Goal: Use online tool/utility: Utilize a website feature to perform a specific function

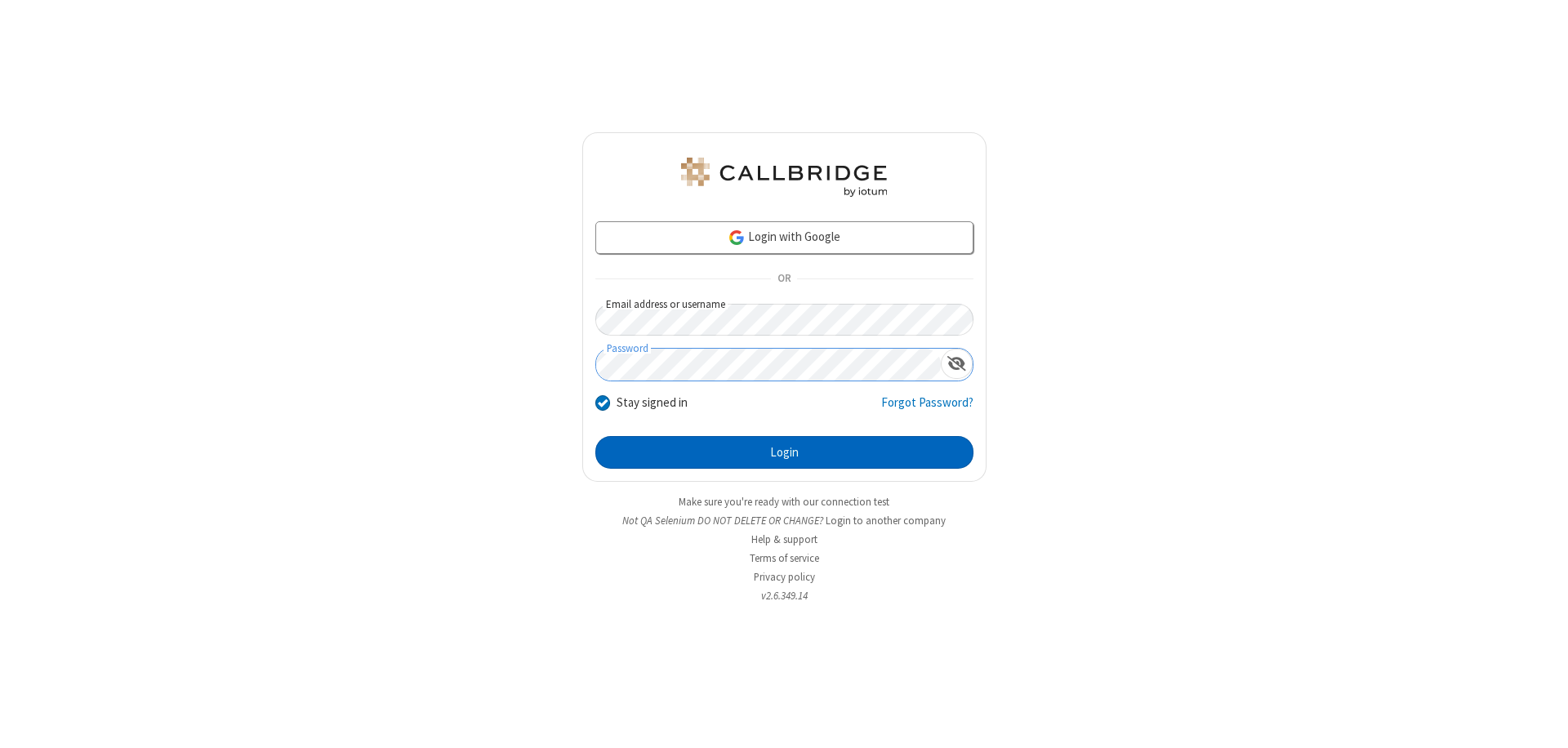
click at [784, 452] on button "Login" at bounding box center [784, 452] width 378 height 32
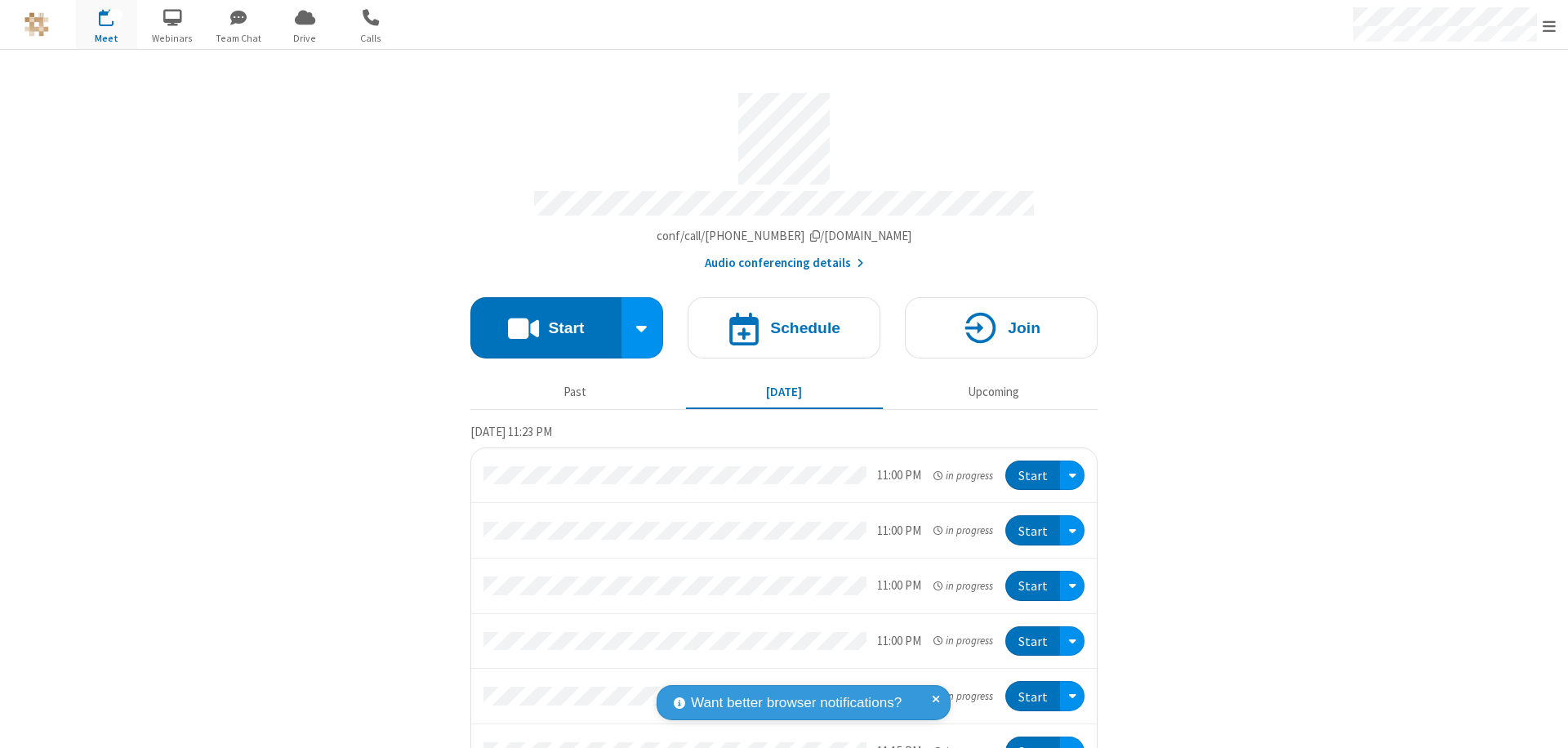
click at [539, 320] on button "Start" at bounding box center [545, 328] width 151 height 61
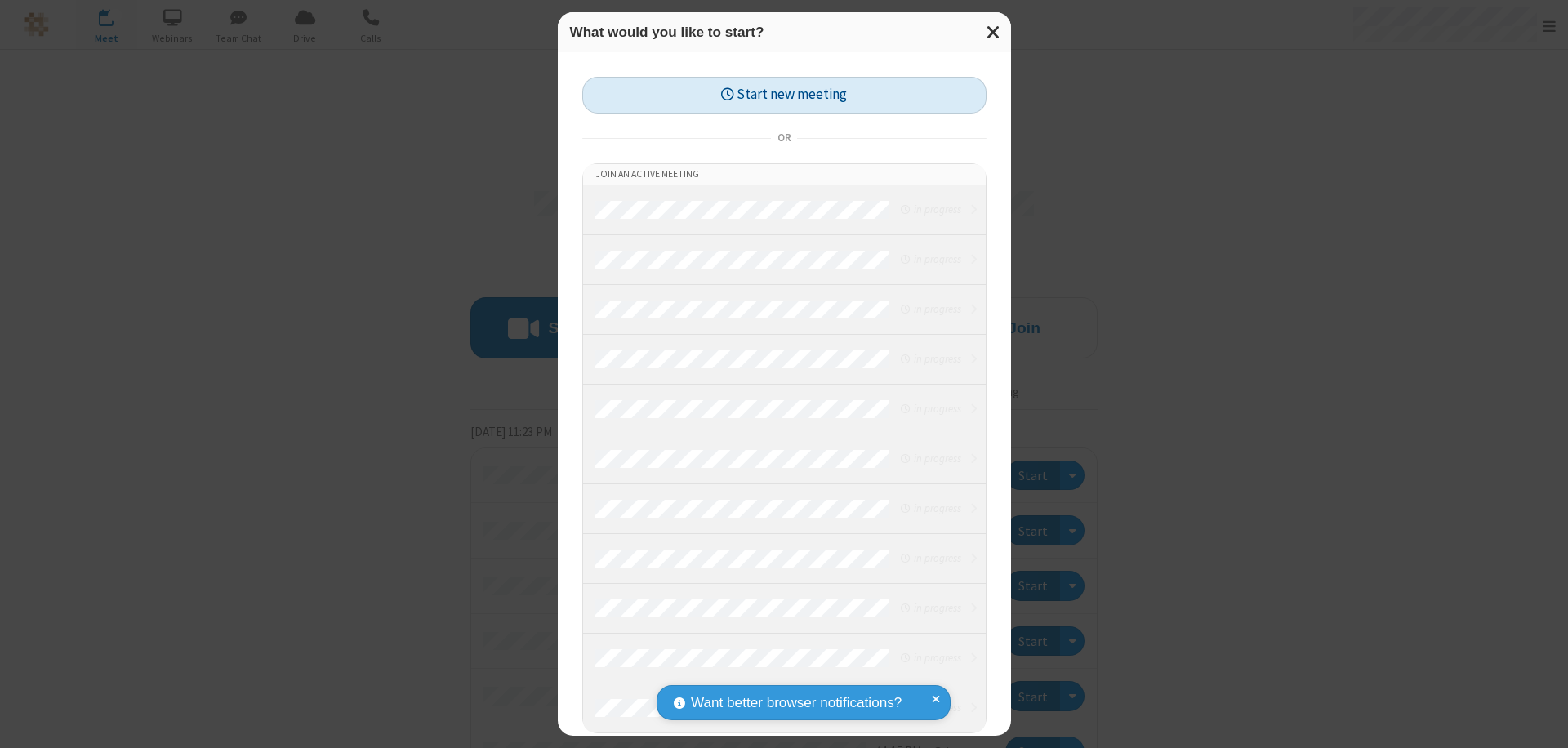
click at [784, 95] on button "Start new meeting" at bounding box center [785, 95] width 404 height 37
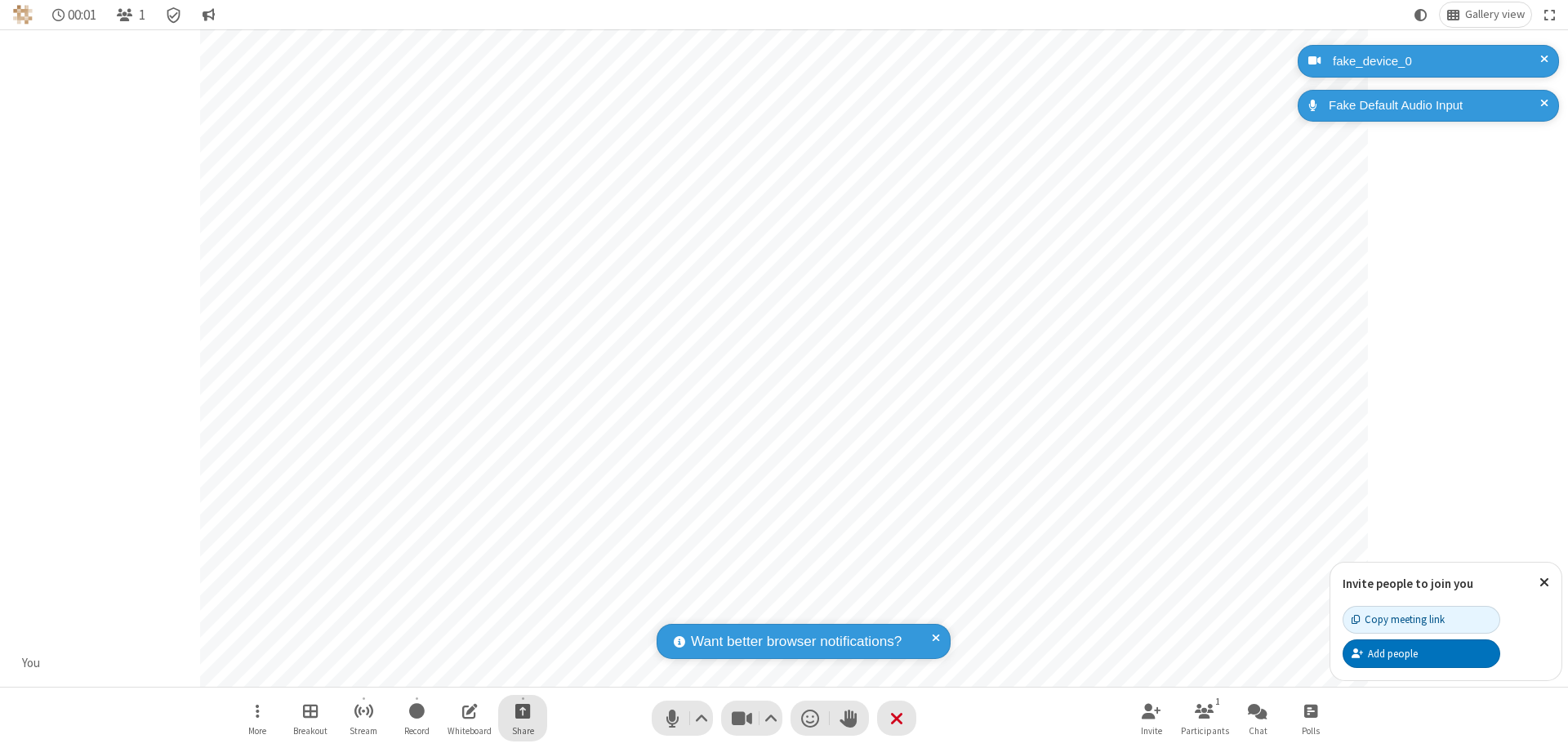
click at [523, 710] on span "Start sharing" at bounding box center [523, 710] width 15 height 20
click at [456, 671] on span "Share my screen" at bounding box center [457, 672] width 19 height 14
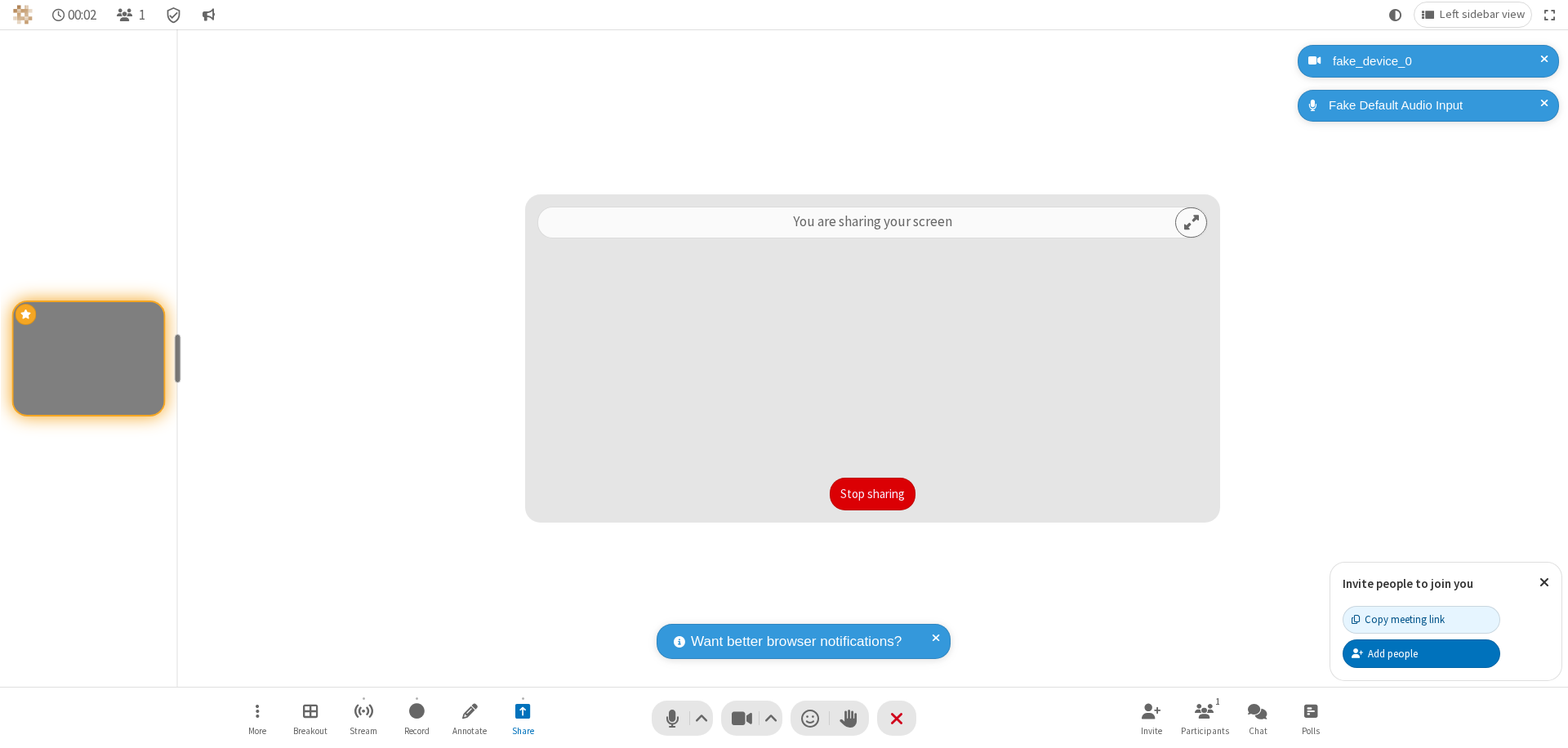
click at [873, 494] on button "Stop sharing" at bounding box center [873, 494] width 86 height 32
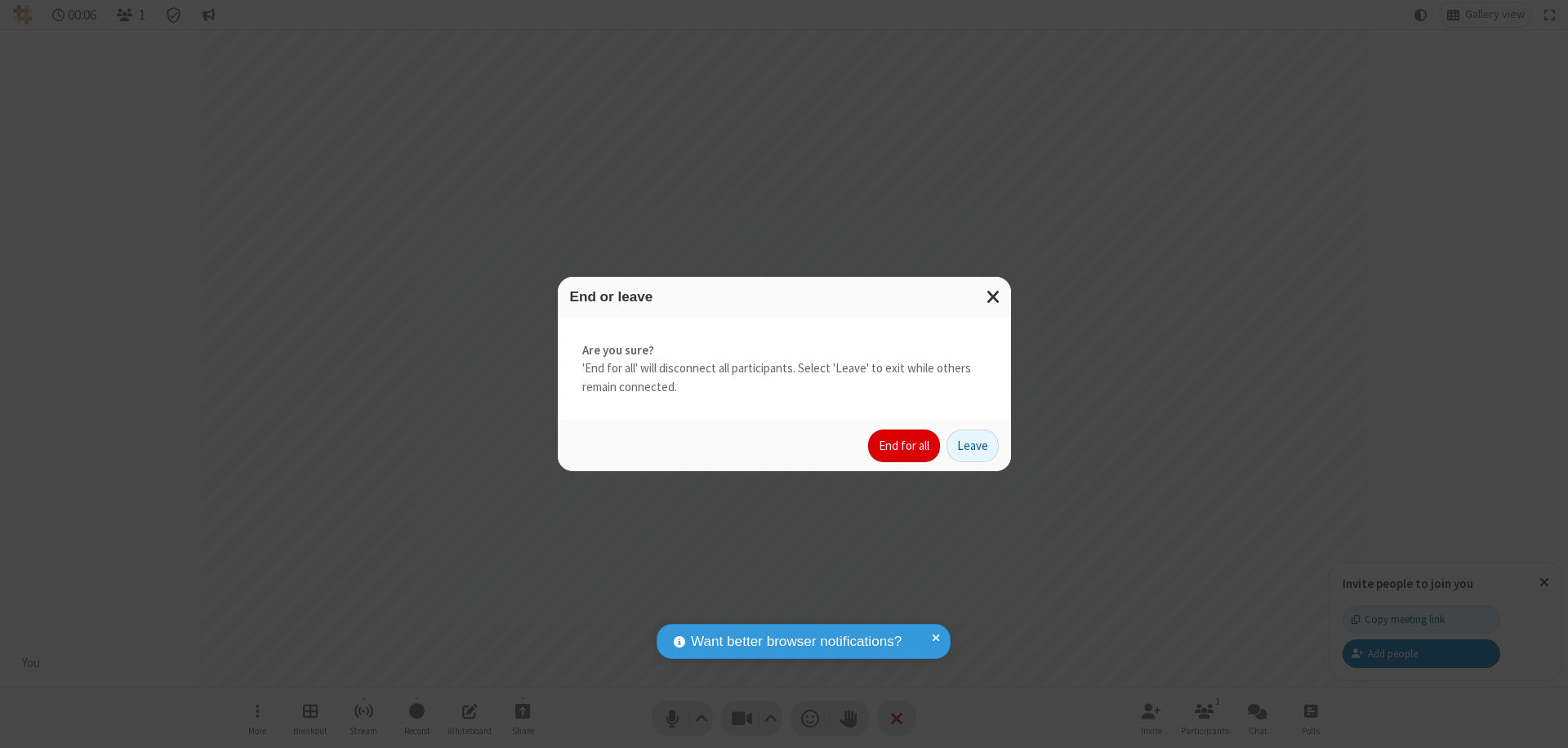
click at [905, 446] on button "End for all" at bounding box center [904, 446] width 72 height 32
